Goal: Navigation & Orientation: Find specific page/section

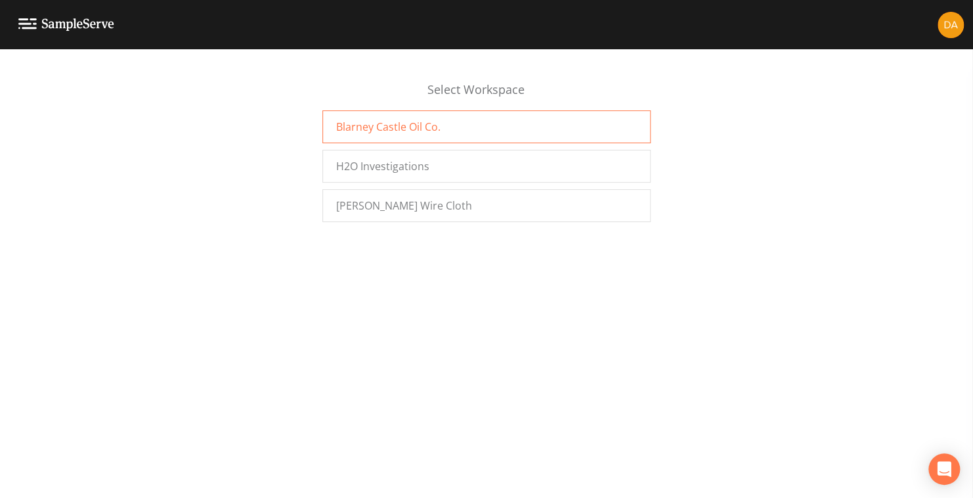
click at [385, 131] on span "Blarney Castle Oil Co." at bounding box center [388, 127] width 104 height 16
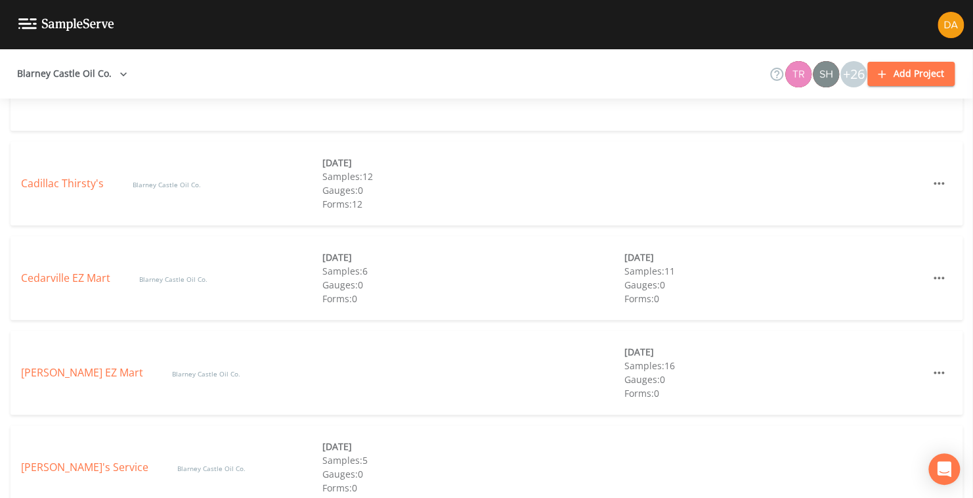
scroll to position [657, 0]
